Goal: Information Seeking & Learning: Learn about a topic

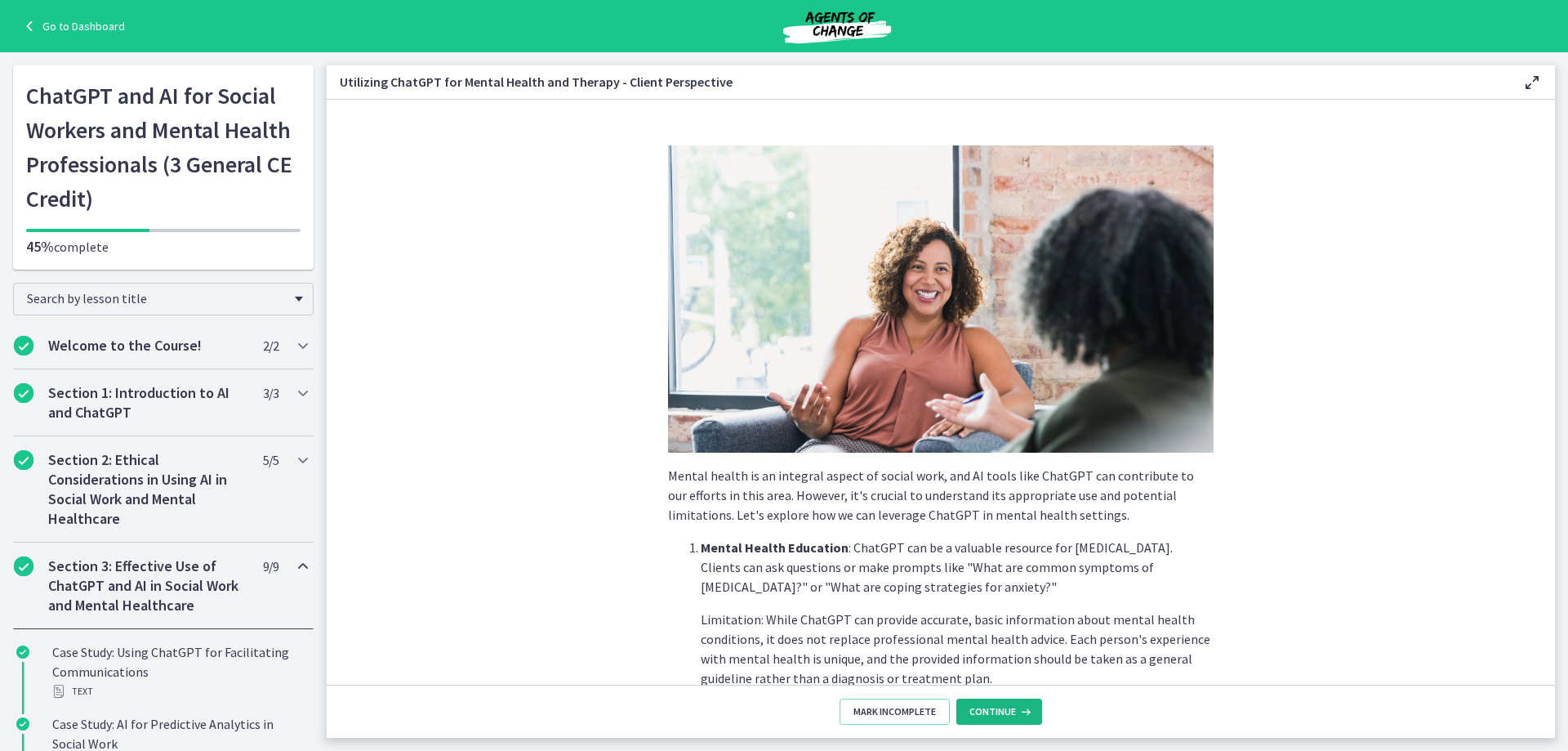
click at [1011, 720] on button "Continue" at bounding box center [1000, 711] width 86 height 26
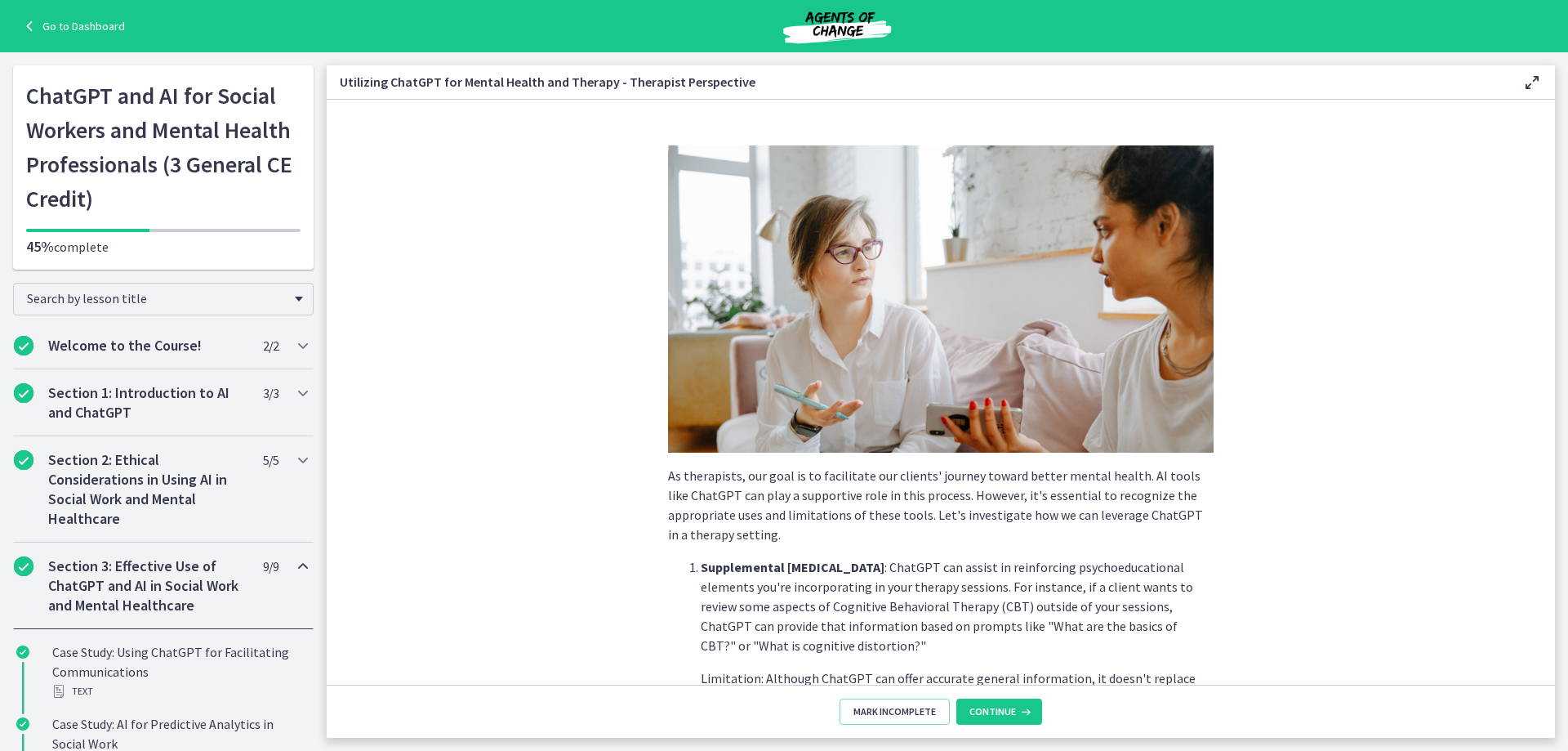
scroll to position [349, 0]
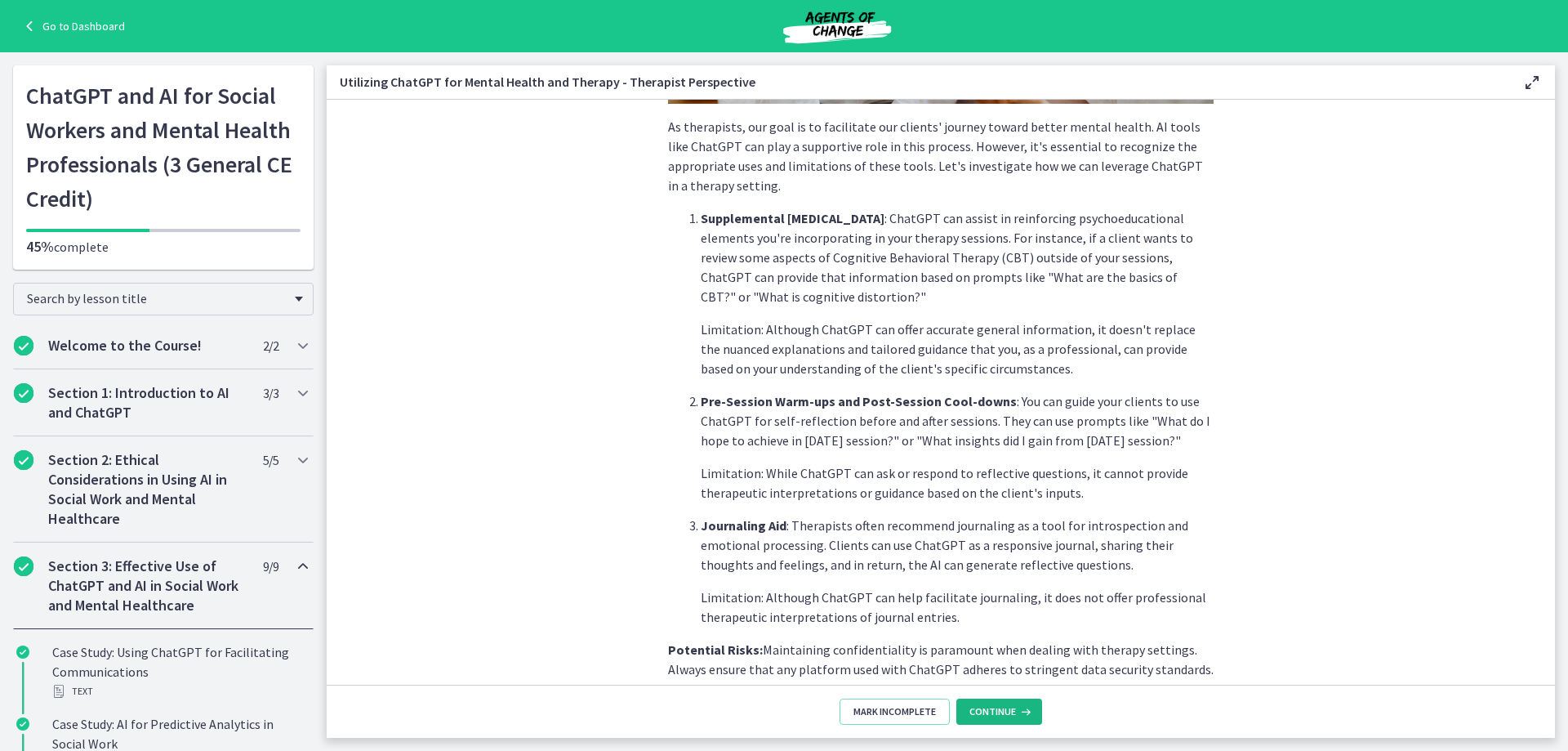
click at [1011, 712] on span "Continue" at bounding box center [993, 711] width 47 height 13
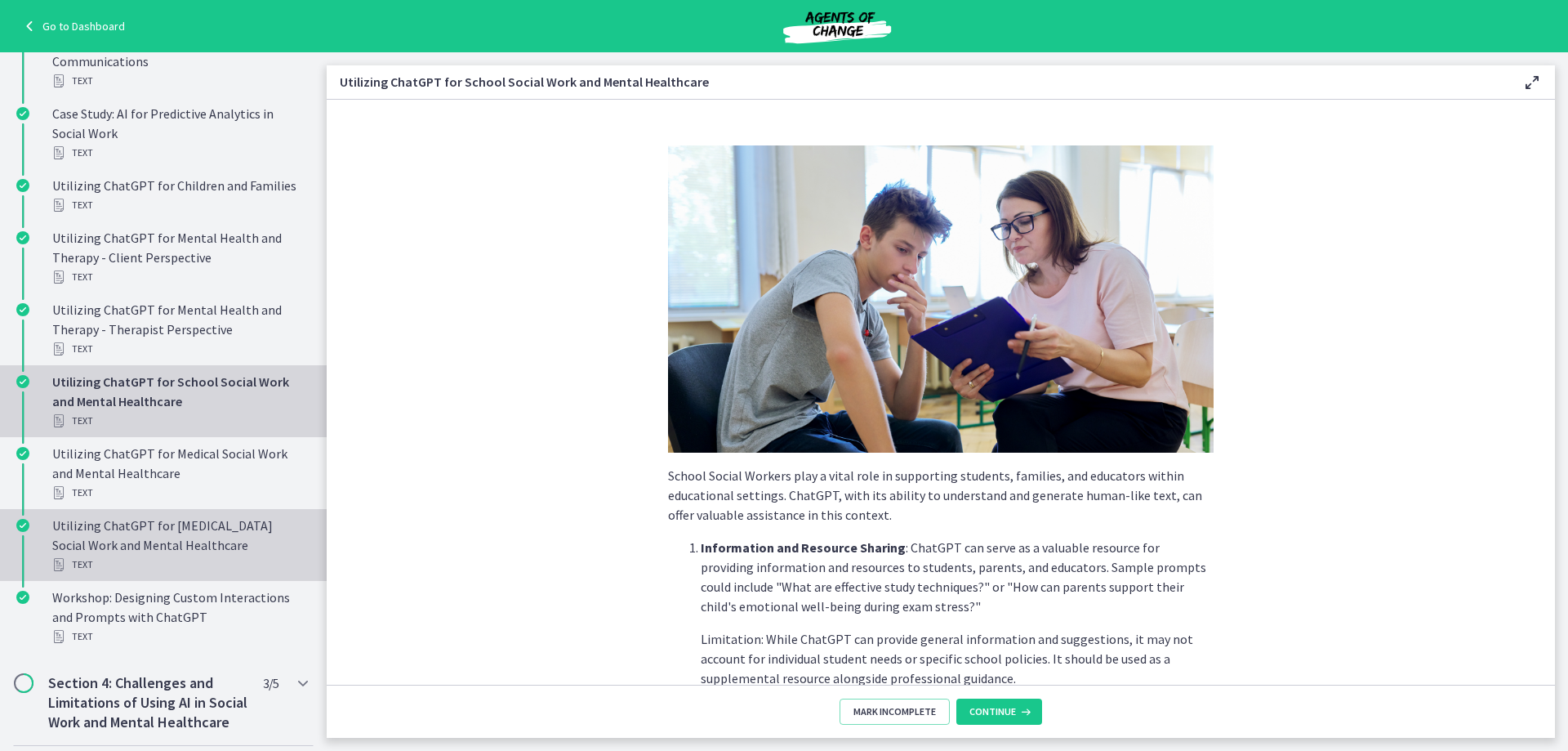
scroll to position [1126, 0]
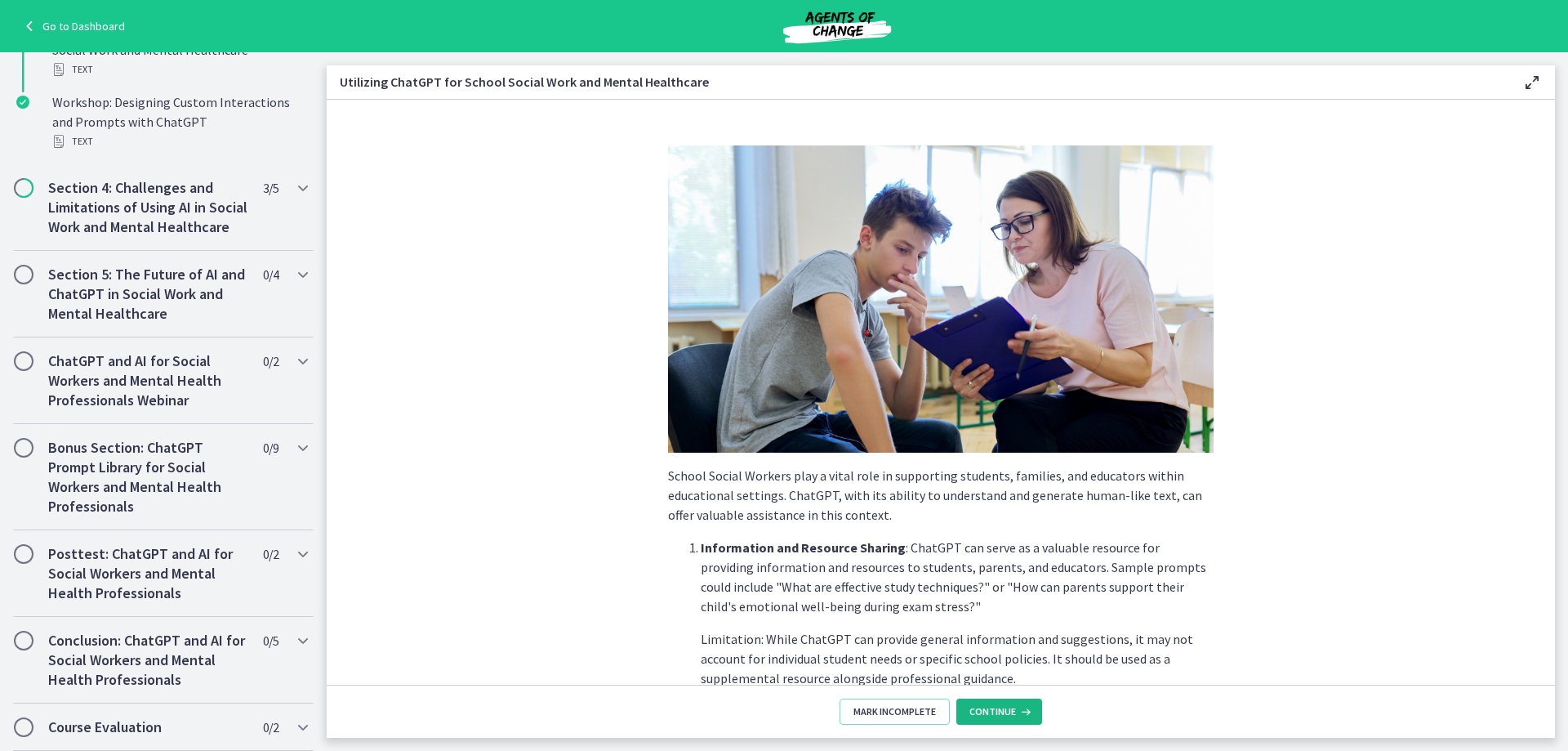
click at [1007, 701] on button "Continue" at bounding box center [1000, 711] width 86 height 26
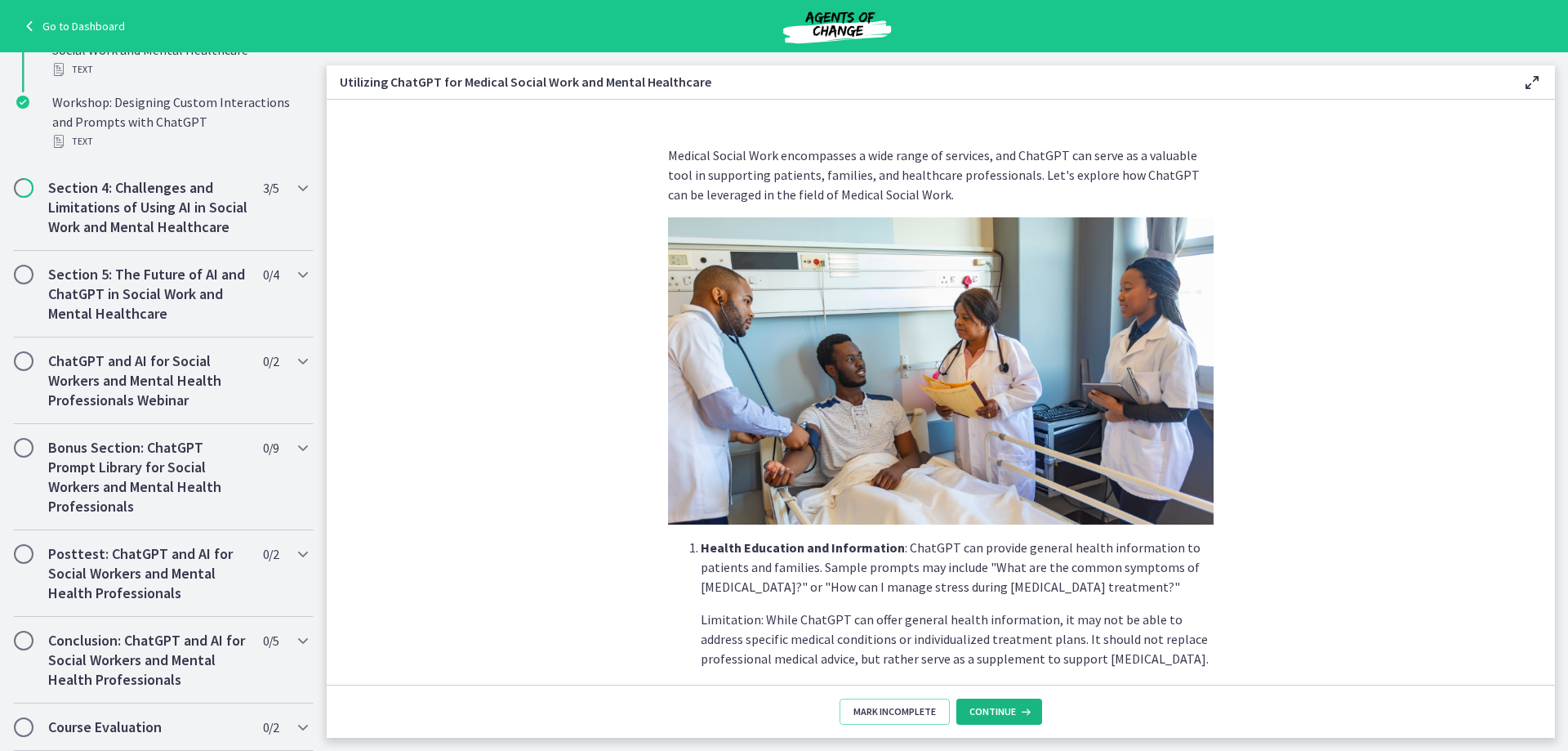
click at [1007, 701] on button "Continue" at bounding box center [1000, 711] width 86 height 26
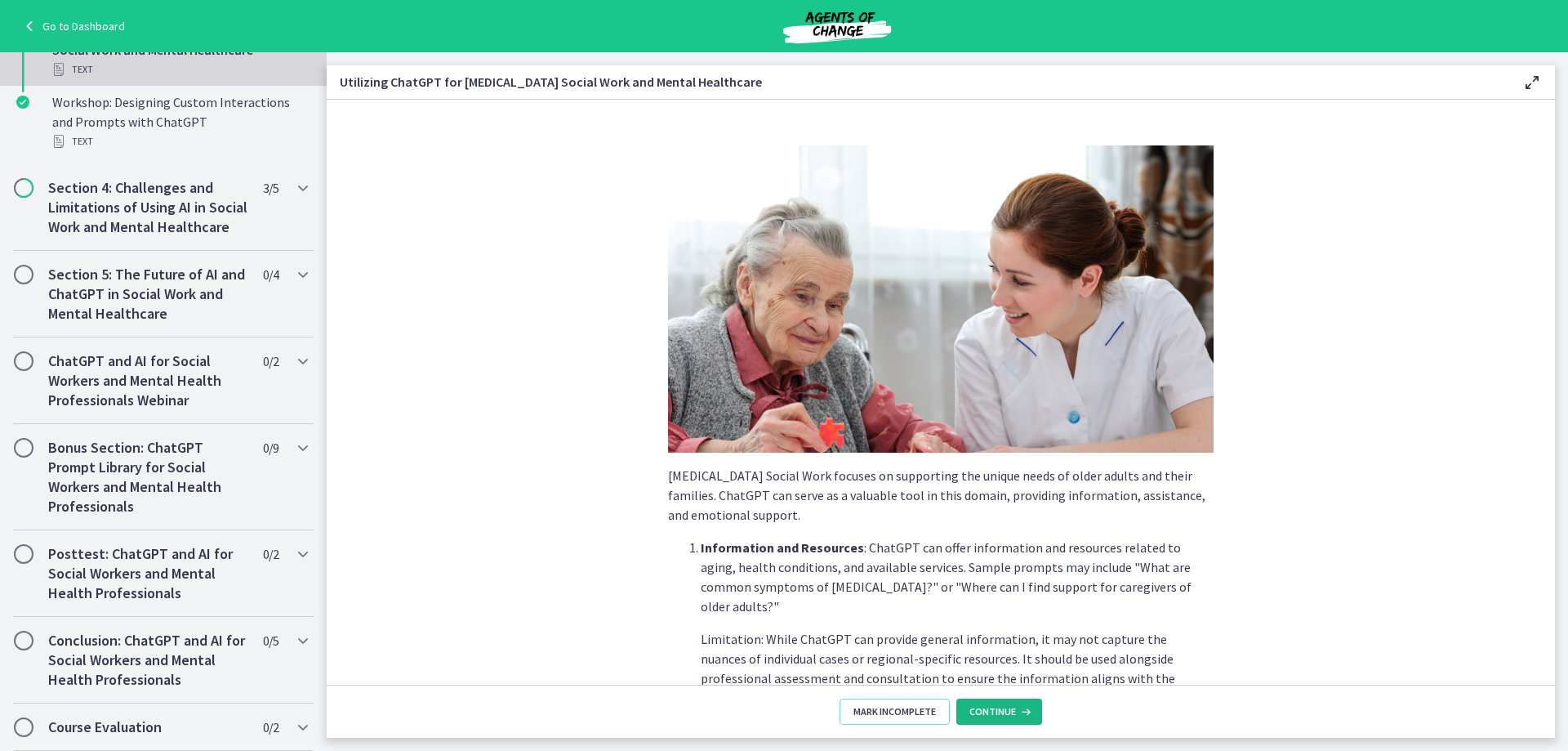
click at [1013, 713] on span "Continue" at bounding box center [993, 711] width 47 height 13
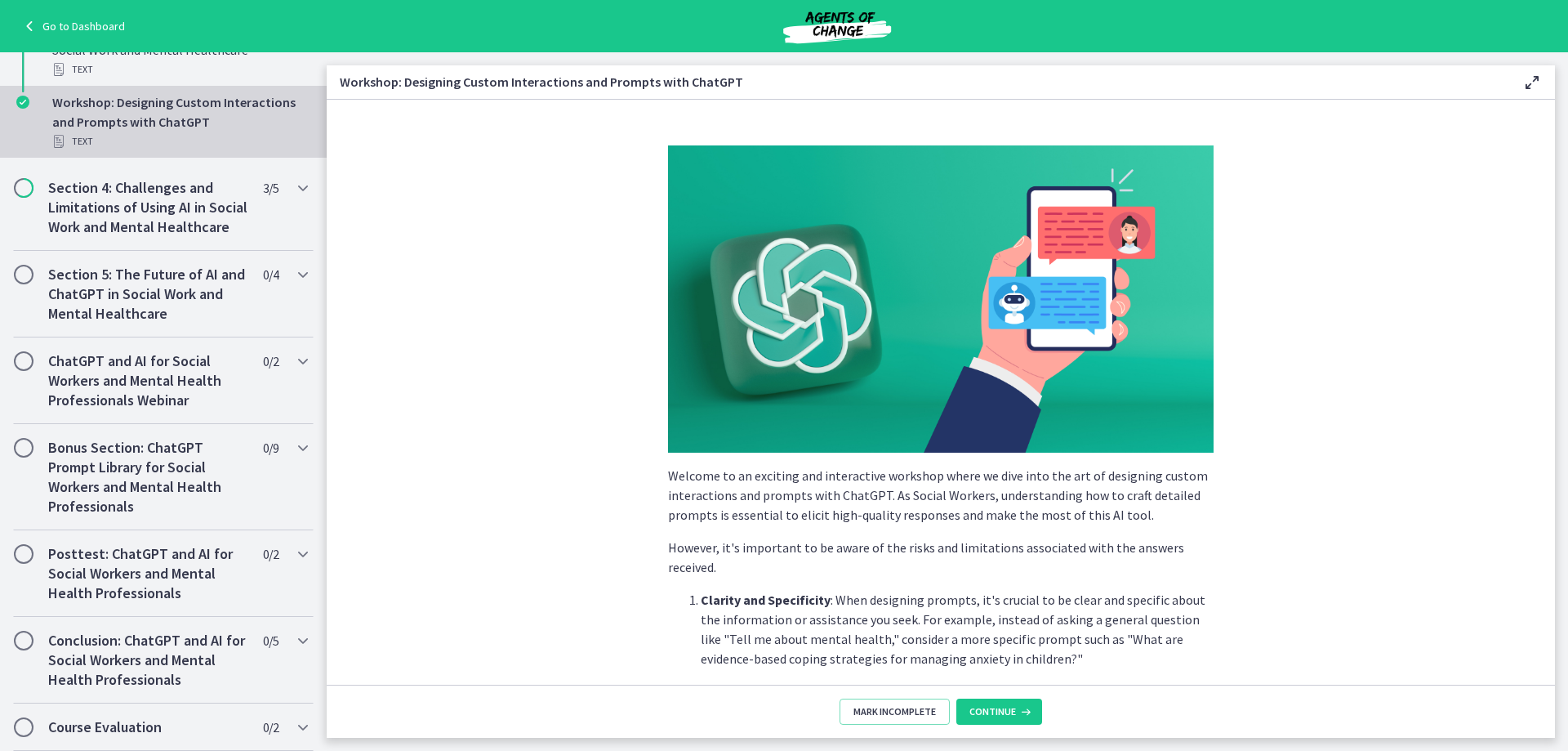
click at [878, 635] on p "Clarity and Specificity : When designing prompts, it's crucial to be clear and …" at bounding box center [957, 628] width 513 height 79
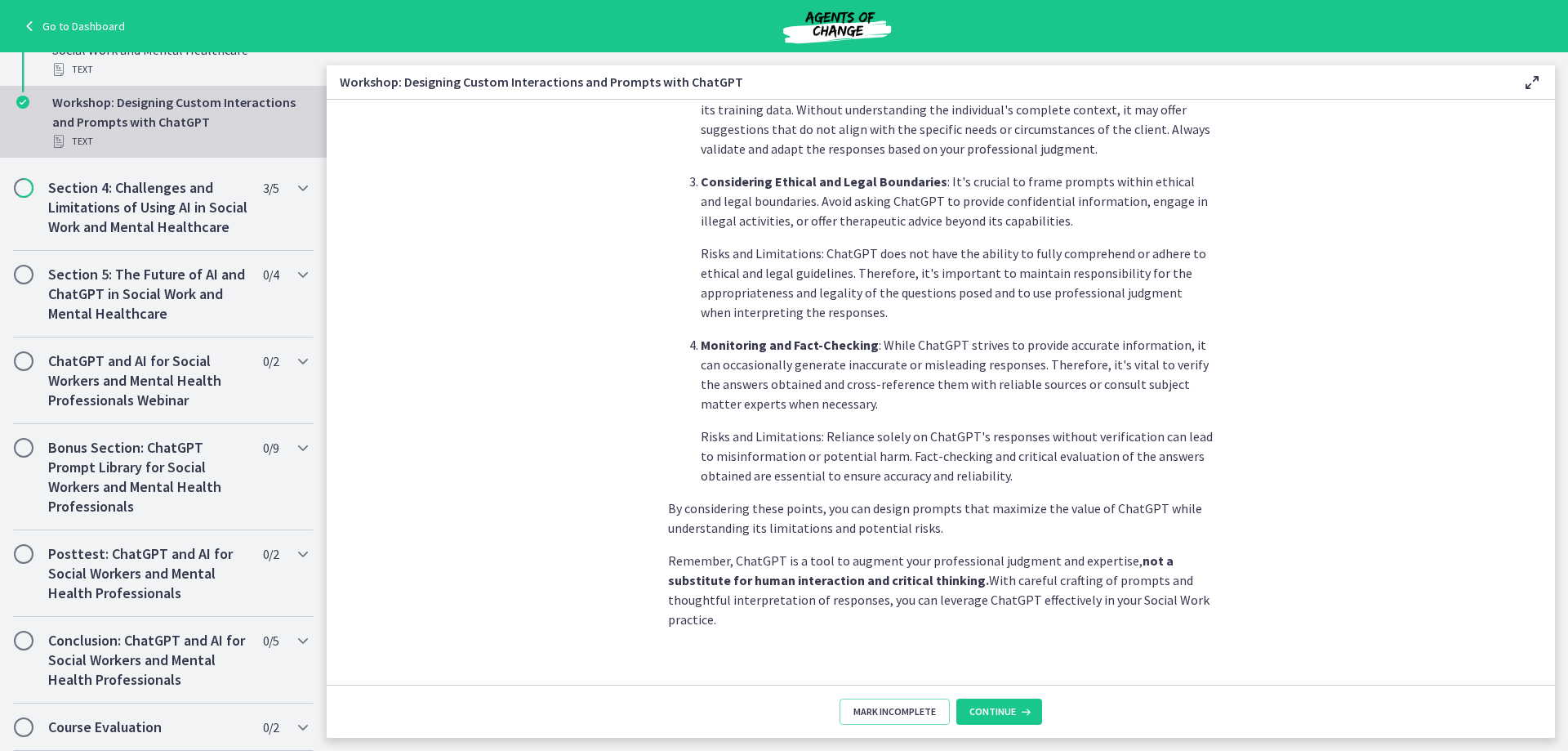
scroll to position [788, 0]
click at [1029, 706] on icon at bounding box center [1023, 711] width 16 height 13
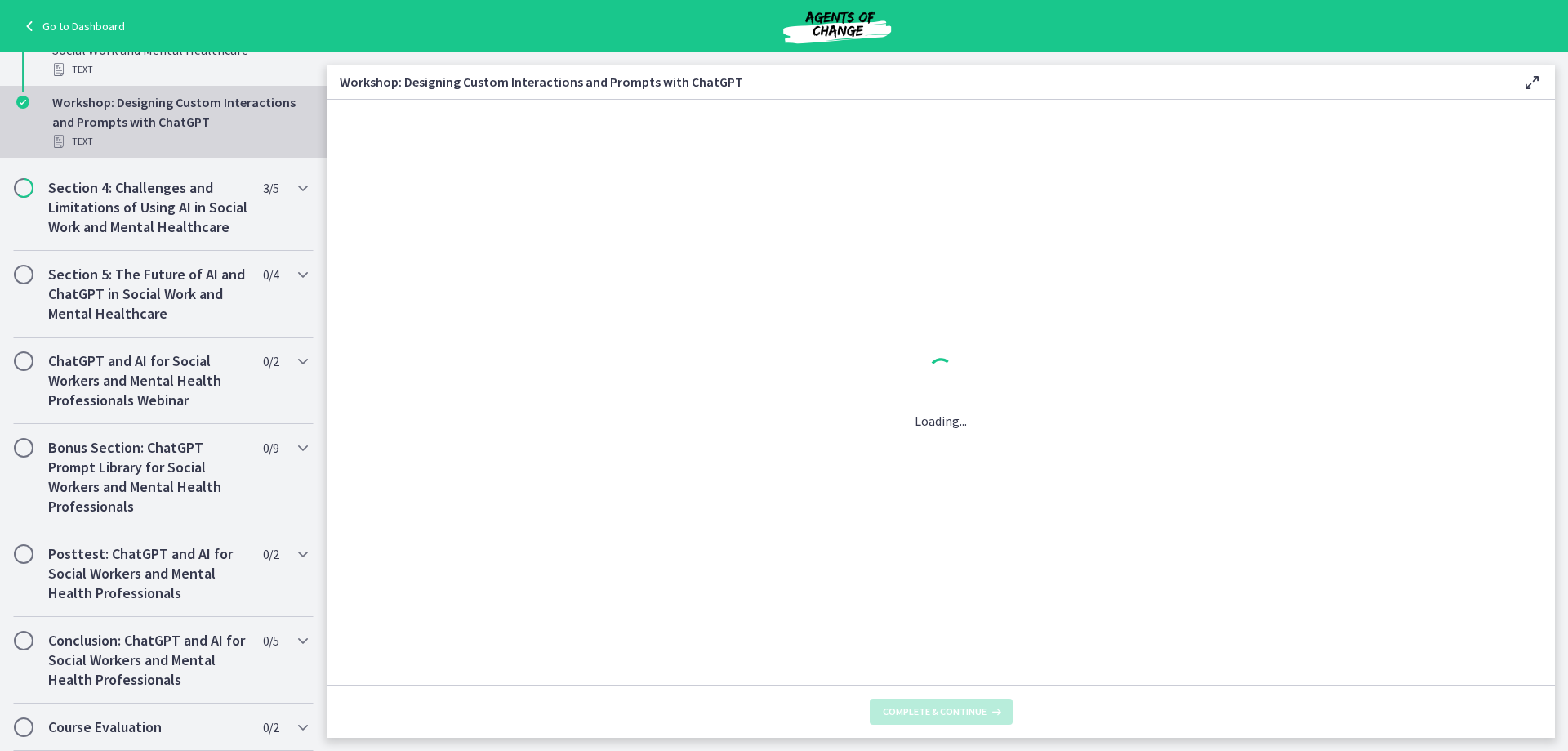
scroll to position [0, 0]
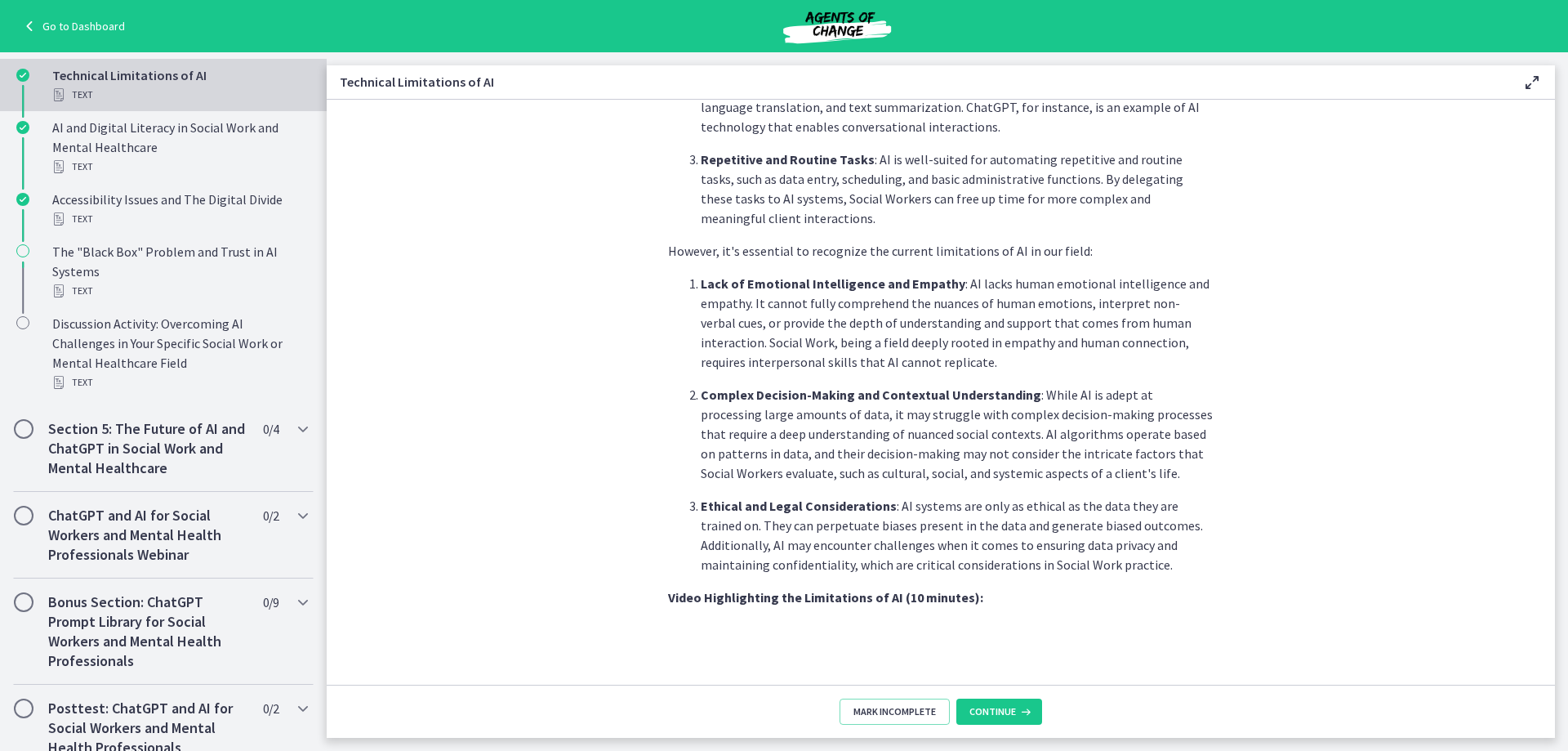
scroll to position [1067, 0]
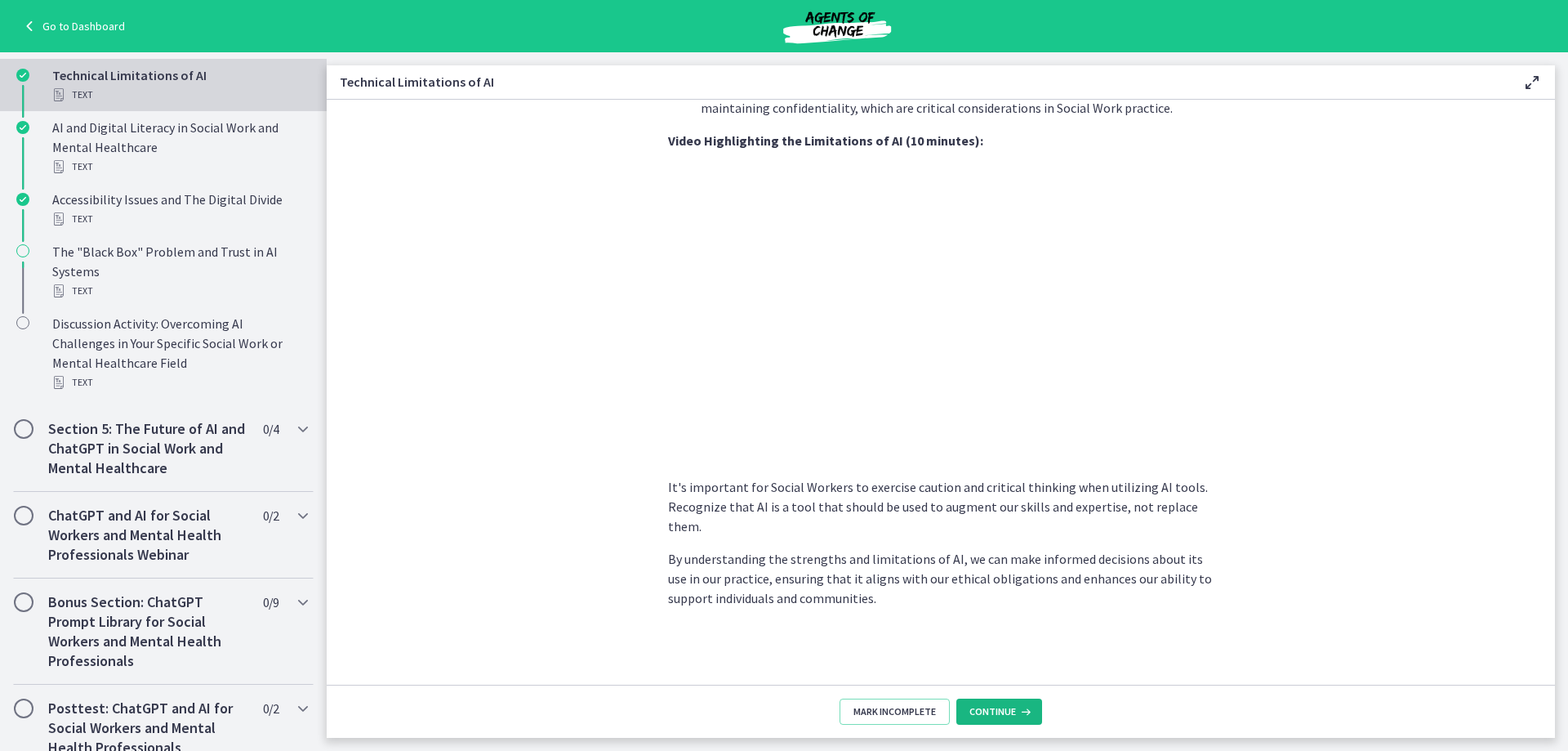
click at [983, 713] on span "Continue" at bounding box center [993, 711] width 47 height 13
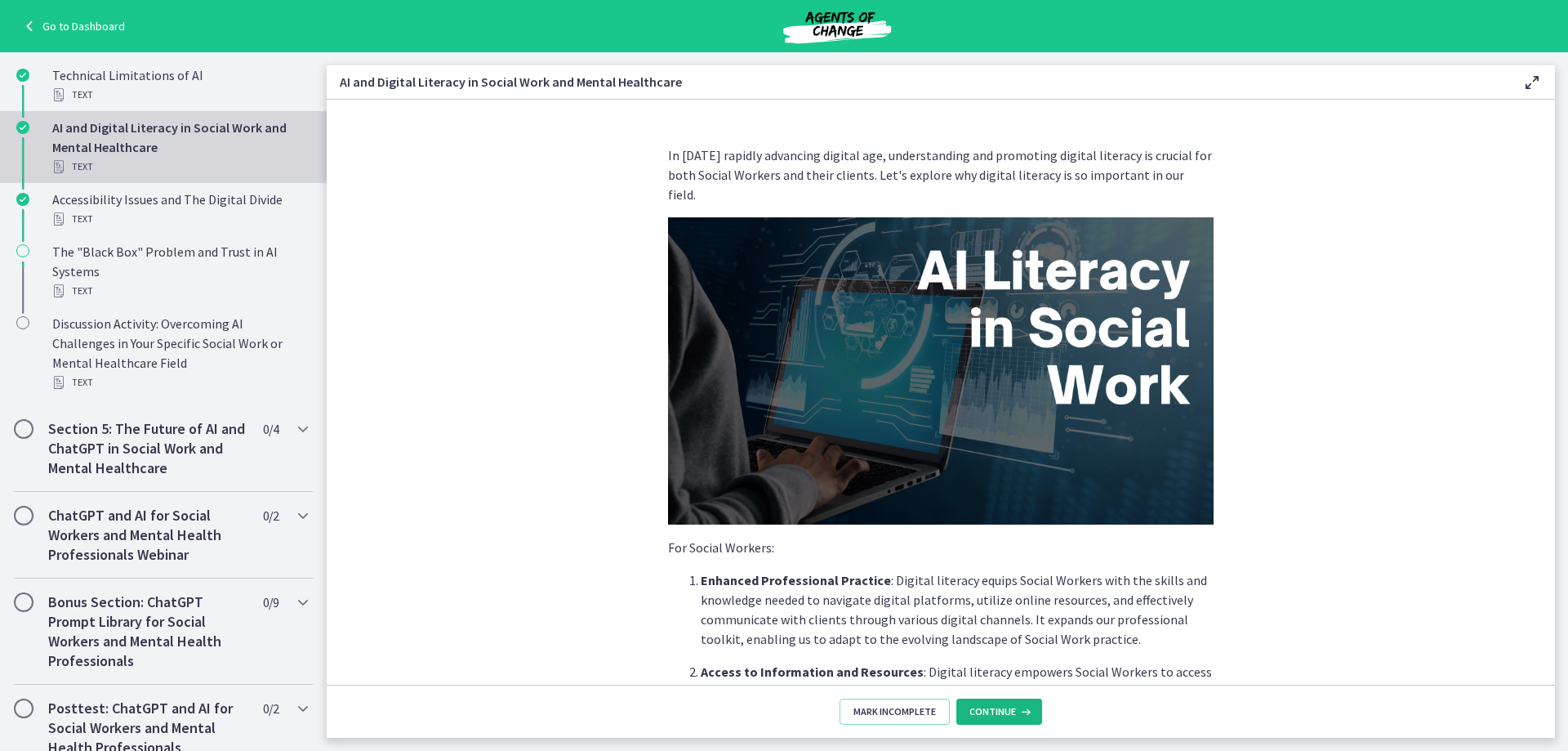
click at [998, 711] on span "Continue" at bounding box center [993, 711] width 47 height 13
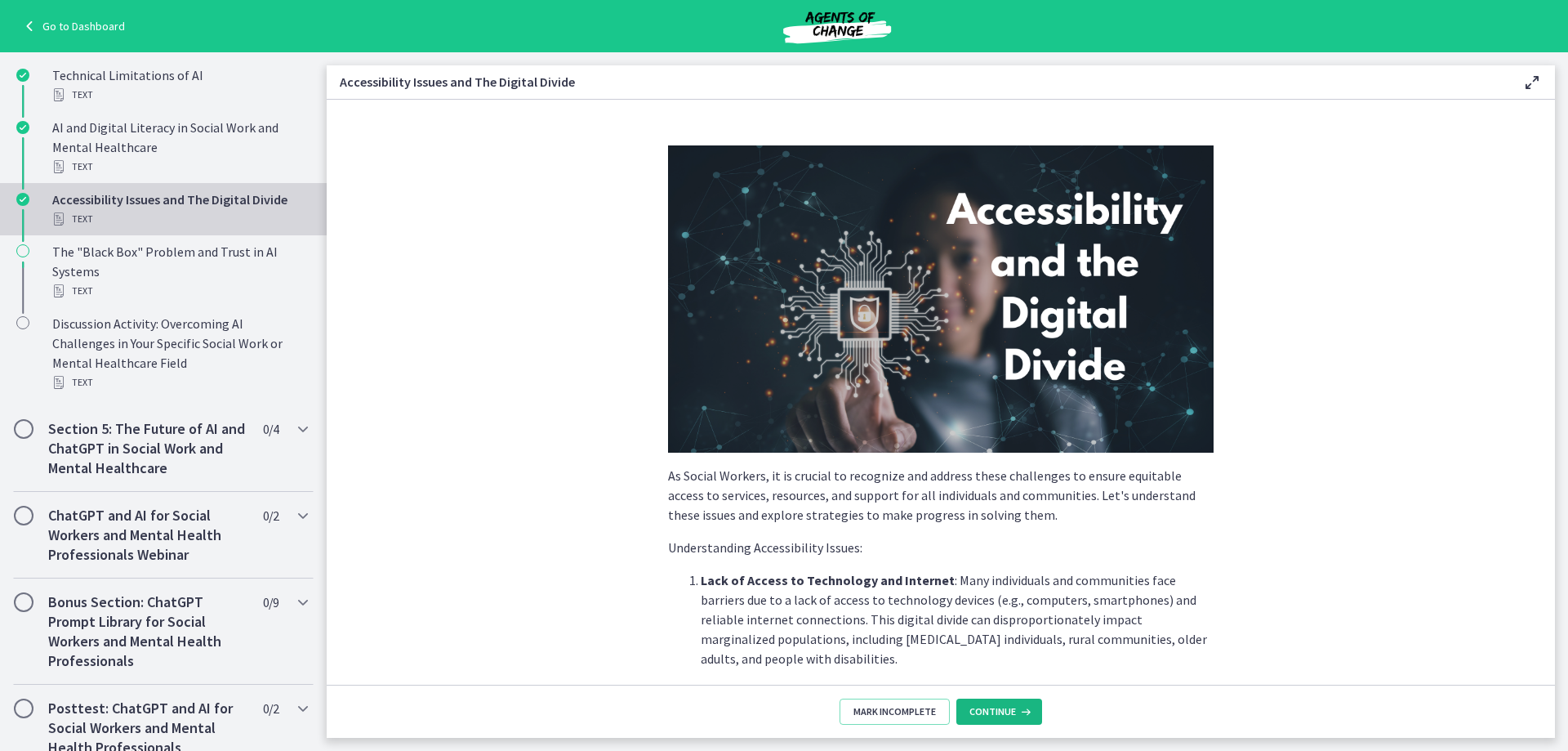
click at [987, 710] on span "Continue" at bounding box center [993, 711] width 47 height 13
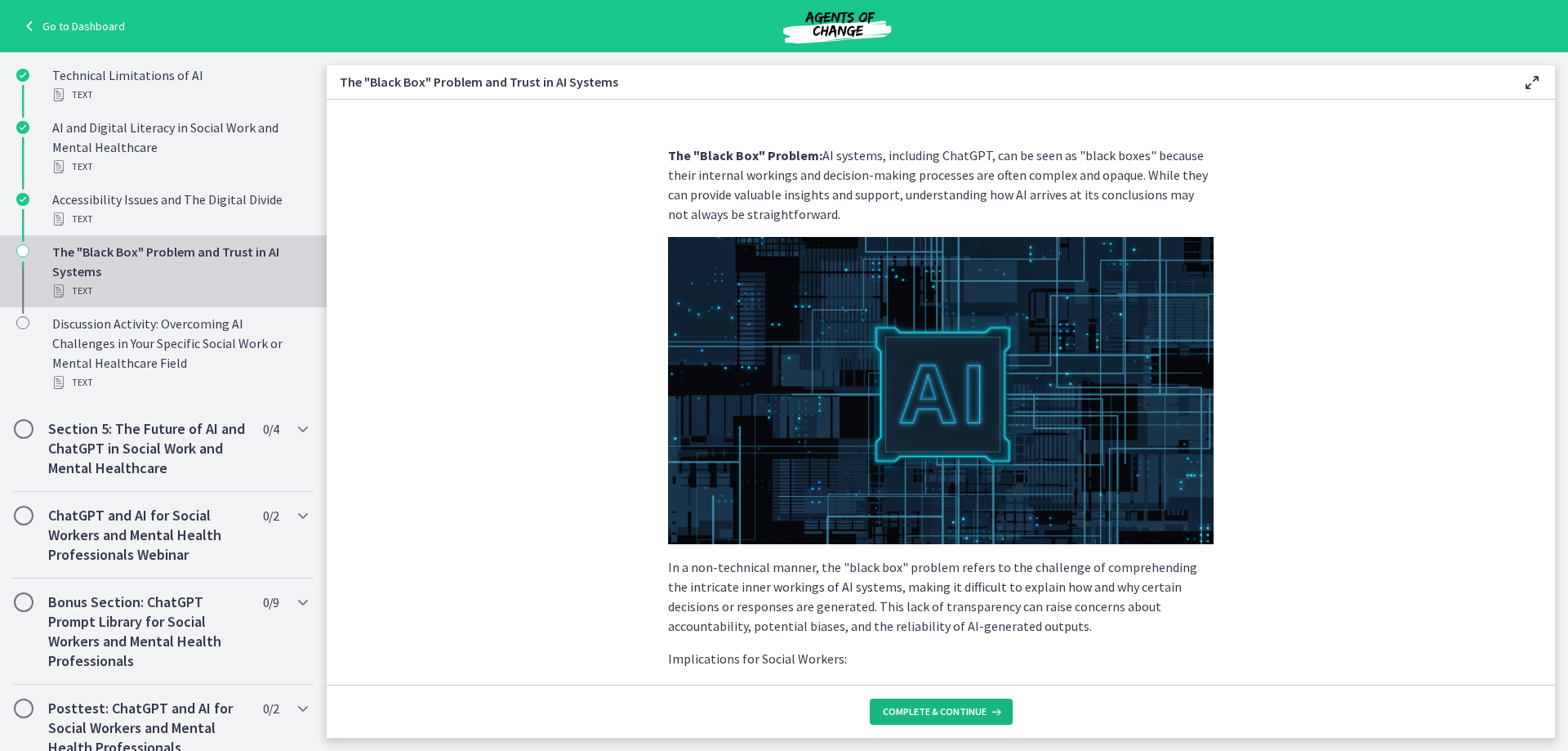
click at [987, 707] on icon at bounding box center [995, 711] width 16 height 13
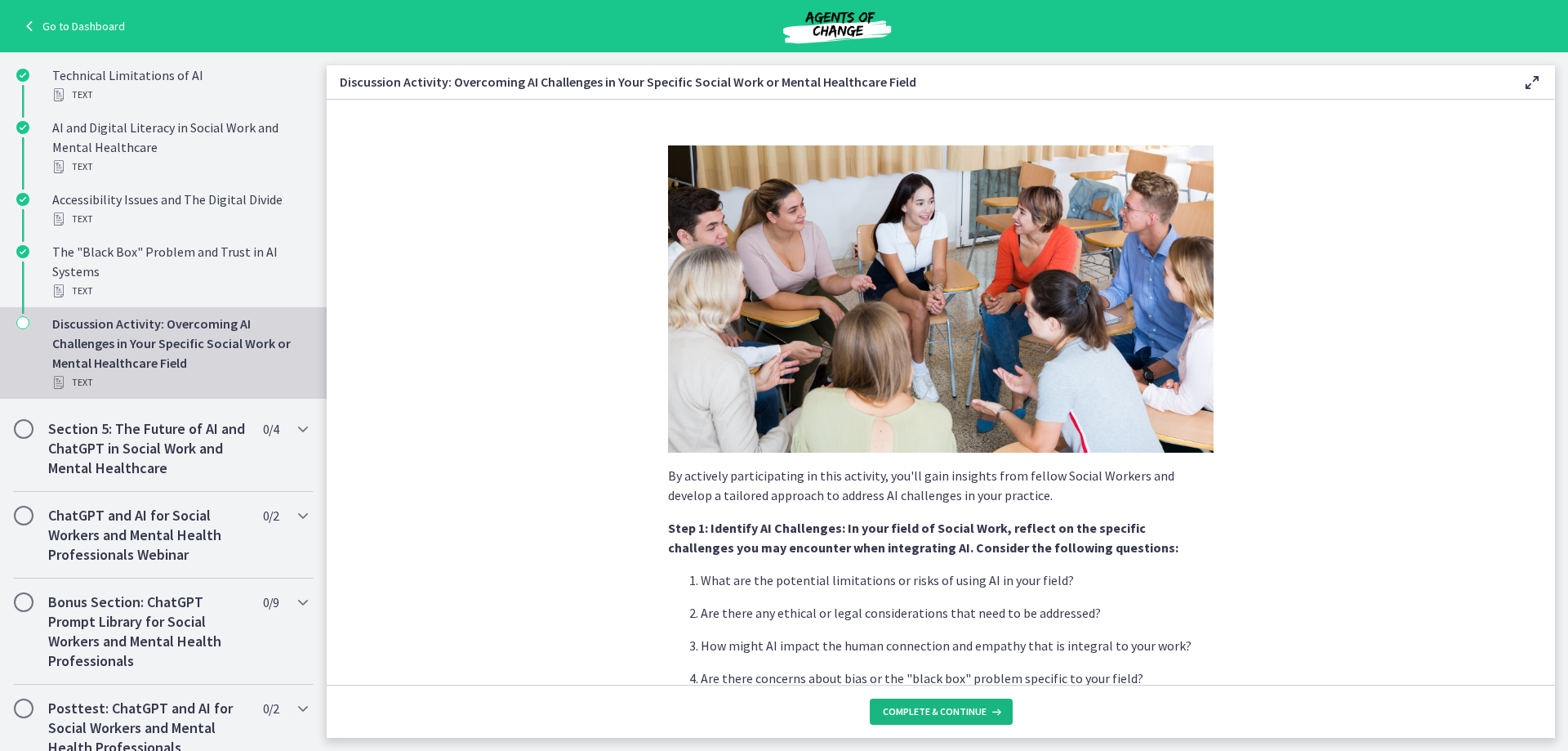
click at [964, 704] on button "Complete & continue" at bounding box center [942, 711] width 143 height 26
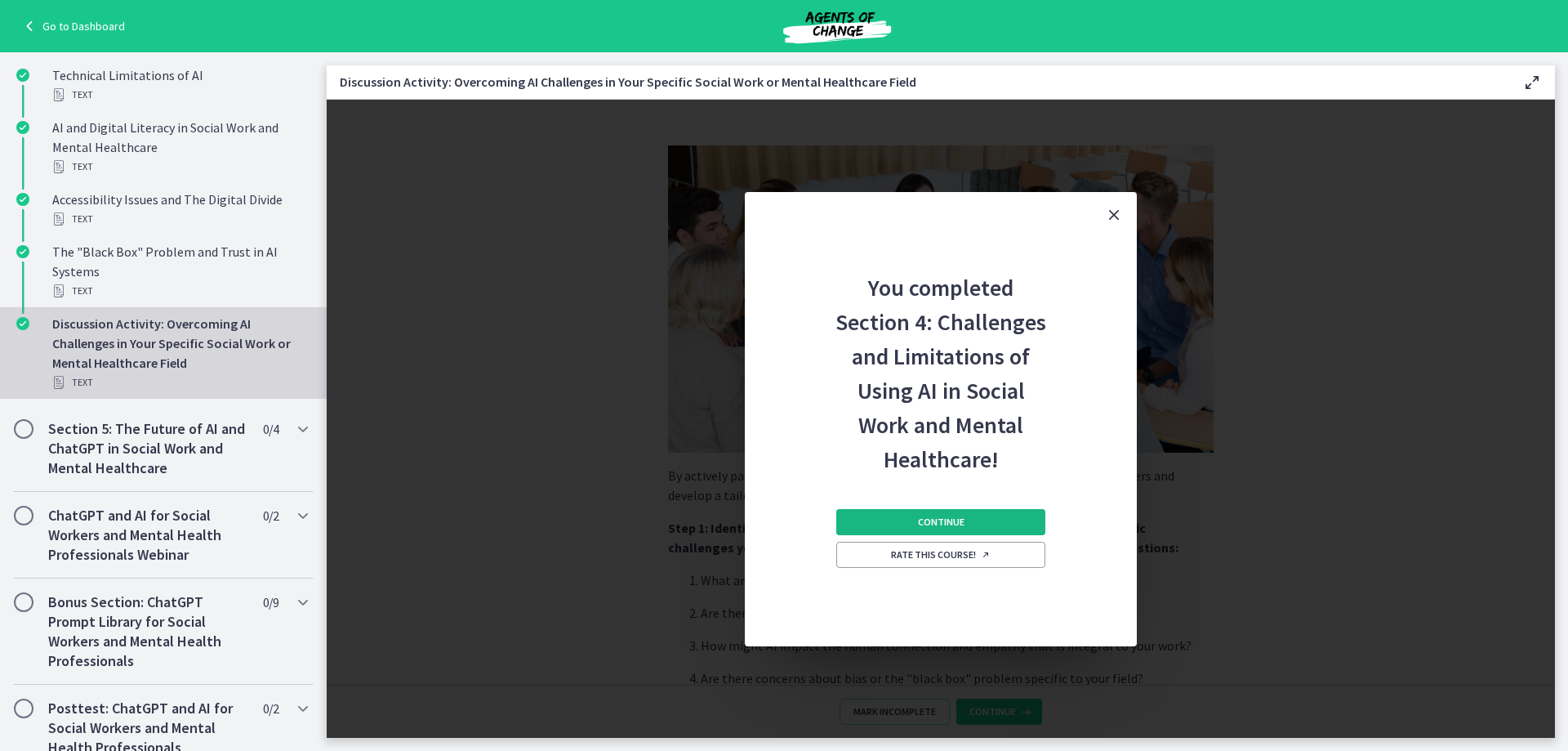
click at [934, 522] on span "Continue" at bounding box center [941, 522] width 47 height 13
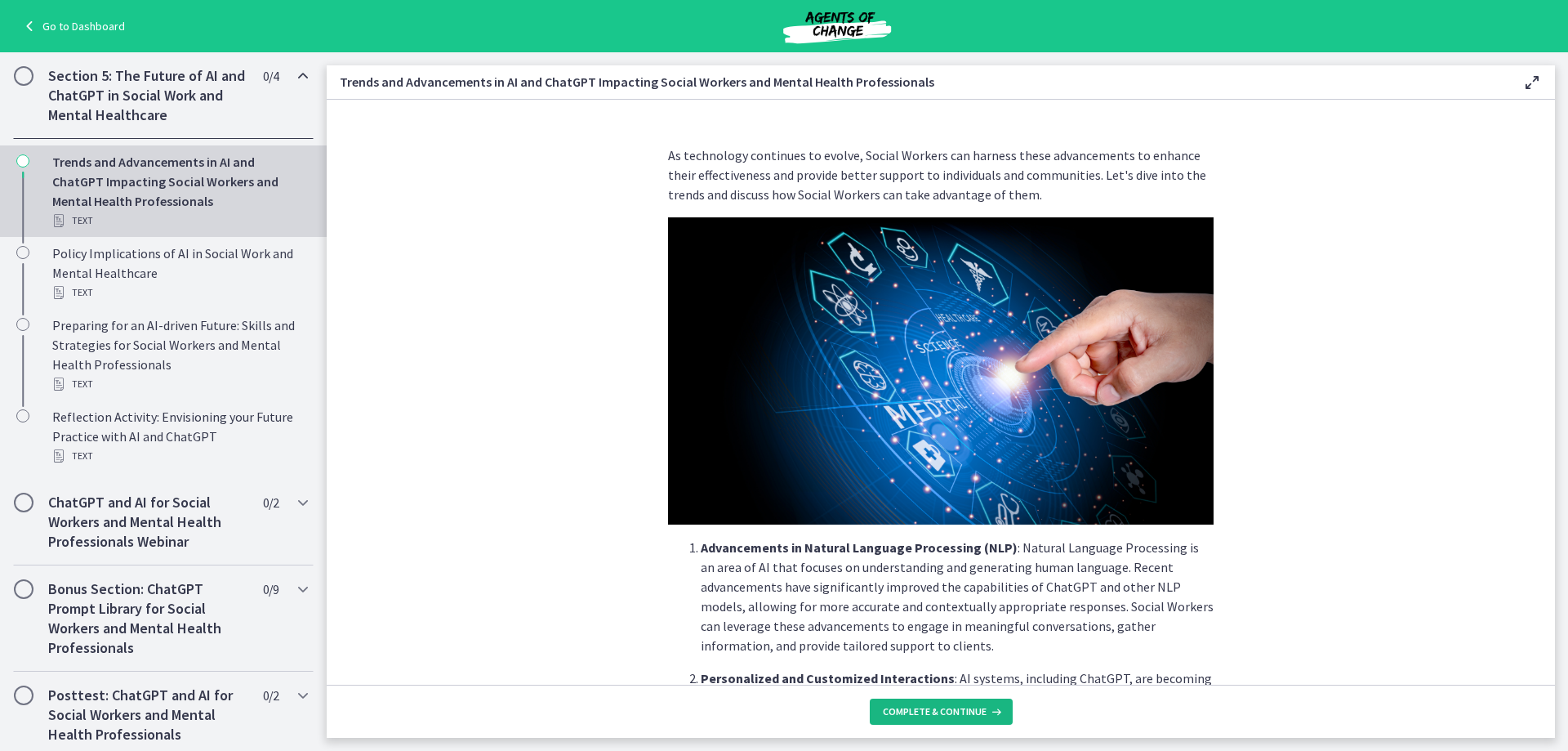
click at [934, 720] on button "Complete & continue" at bounding box center [942, 711] width 143 height 26
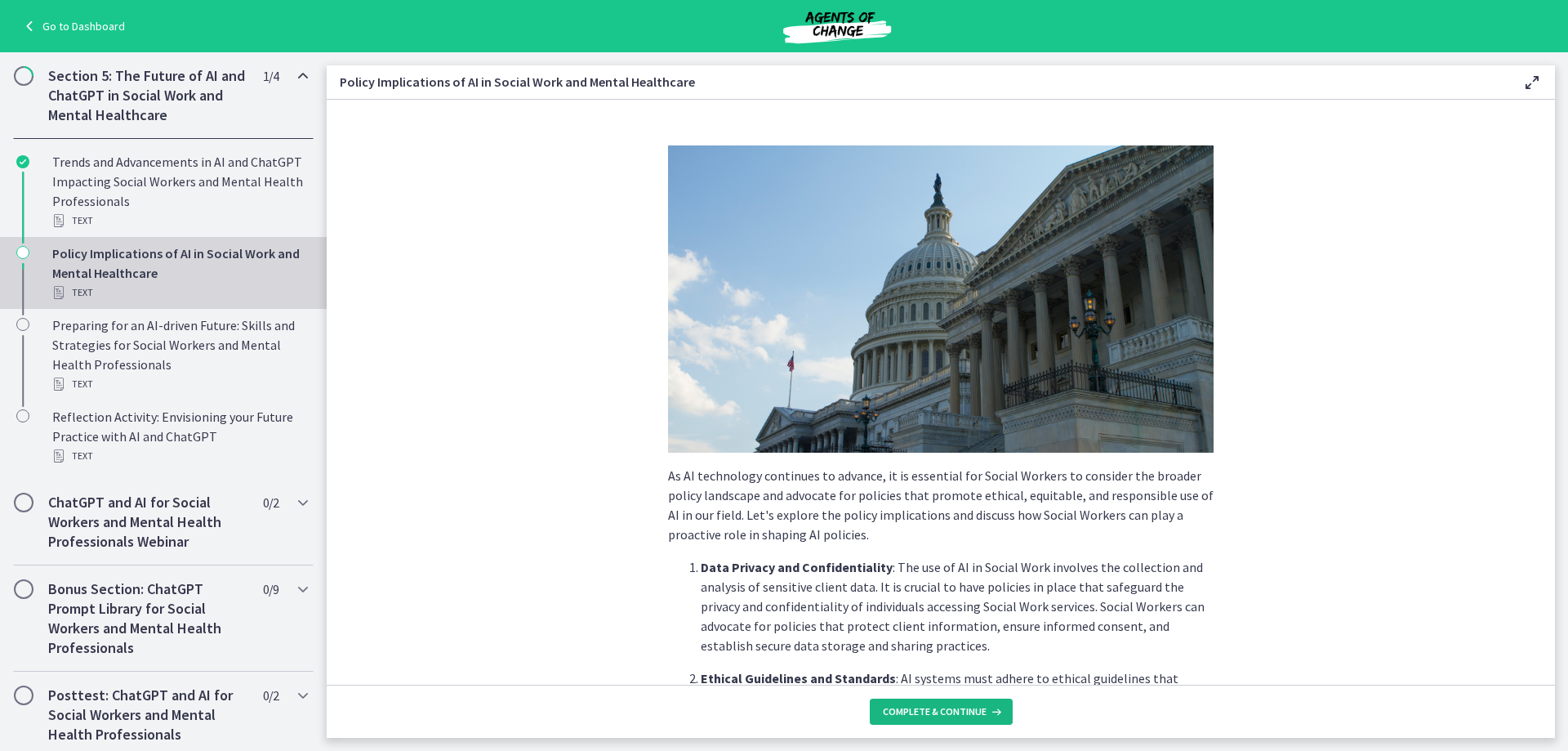
drag, startPoint x: 911, startPoint y: 734, endPoint x: 900, endPoint y: 720, distance: 17.8
click at [902, 722] on footer "Complete & continue" at bounding box center [941, 710] width 1229 height 53
click at [899, 714] on span "Complete & continue" at bounding box center [935, 711] width 104 height 13
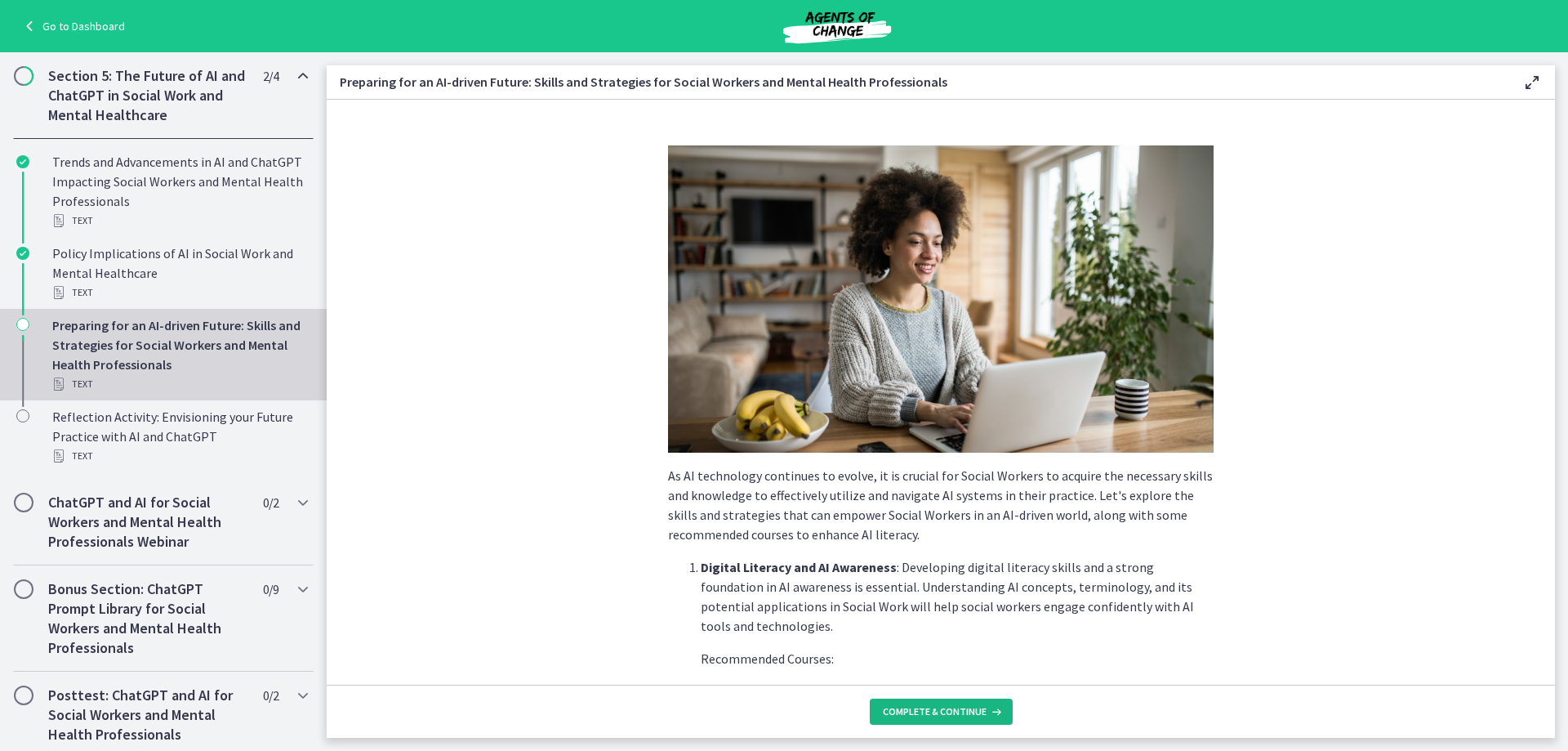
click at [901, 706] on span "Complete & continue" at bounding box center [935, 711] width 104 height 13
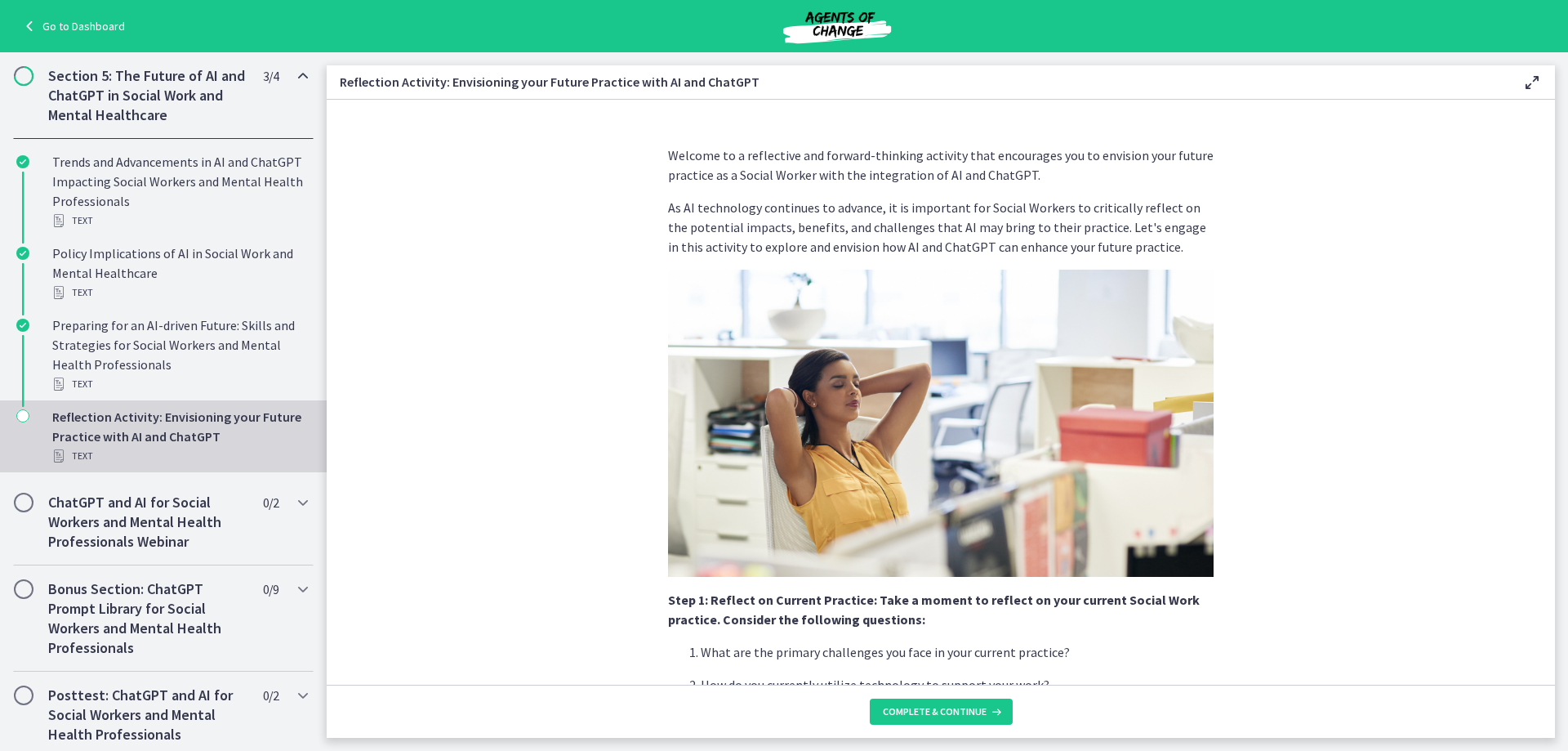
scroll to position [435, 0]
